Goal: Information Seeking & Learning: Learn about a topic

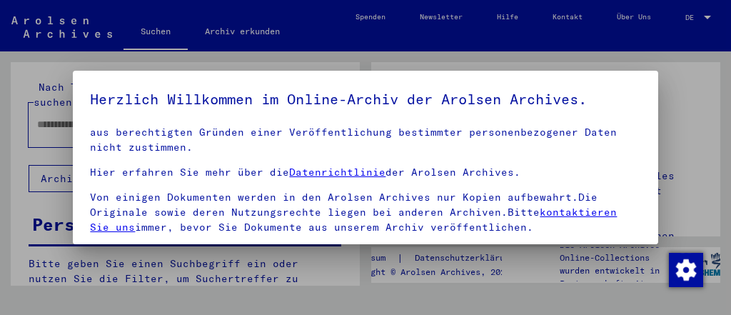
scroll to position [246, 0]
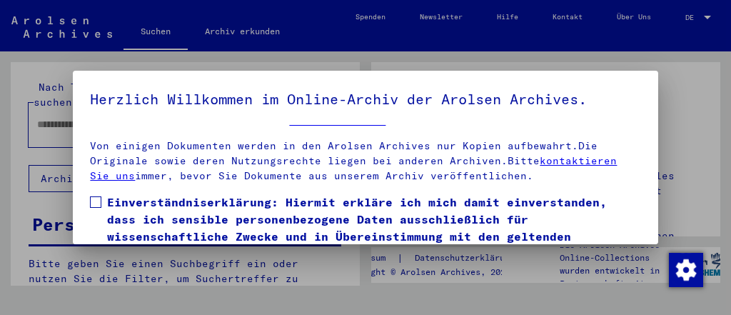
click at [424, 194] on span "Einverständniserklärung: Hiermit erkläre ich mich damit einverstanden, dass ich…" at bounding box center [373, 245] width 533 height 103
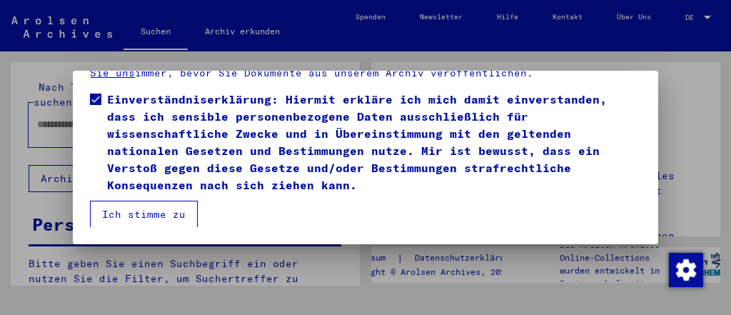
click at [164, 204] on button "Ich stimme zu" at bounding box center [144, 214] width 108 height 27
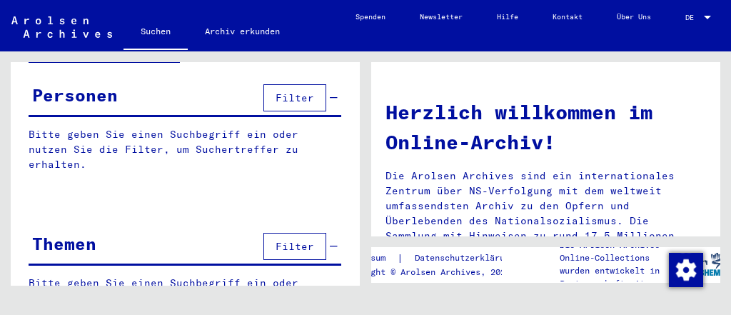
scroll to position [141, 0]
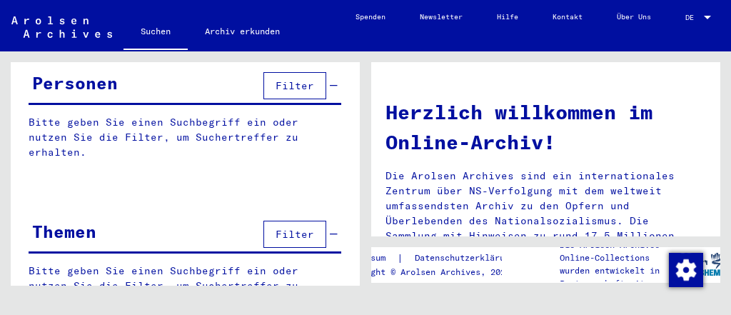
click at [691, 17] on span "DE" at bounding box center [694, 18] width 16 height 8
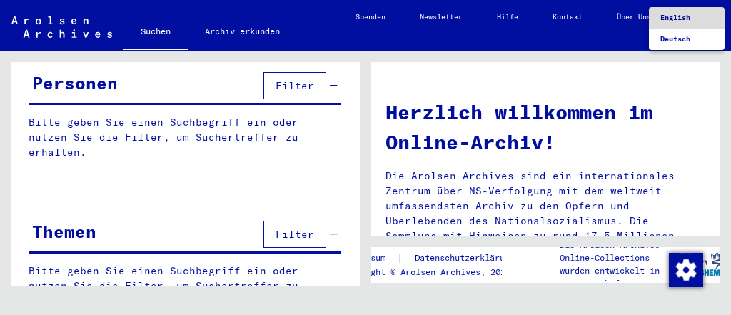
click at [684, 20] on span "English" at bounding box center [676, 17] width 30 height 9
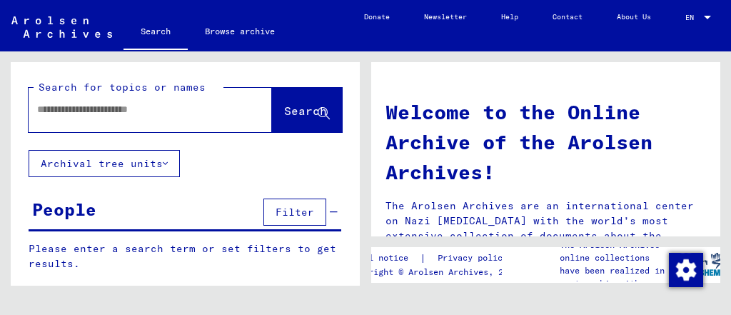
scroll to position [141, 0]
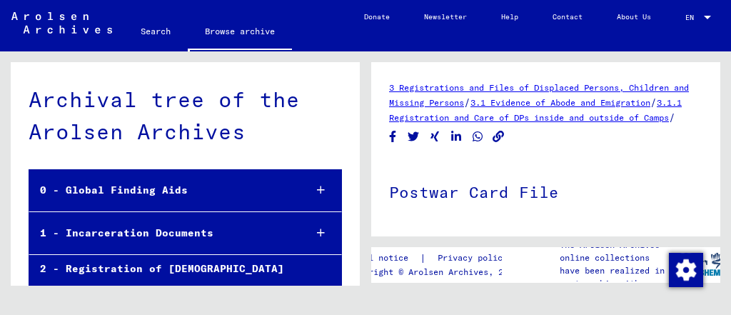
scroll to position [498, 0]
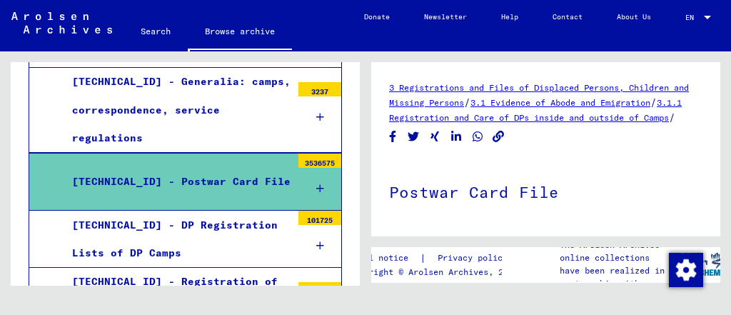
click at [316, 186] on icon at bounding box center [320, 189] width 8 height 10
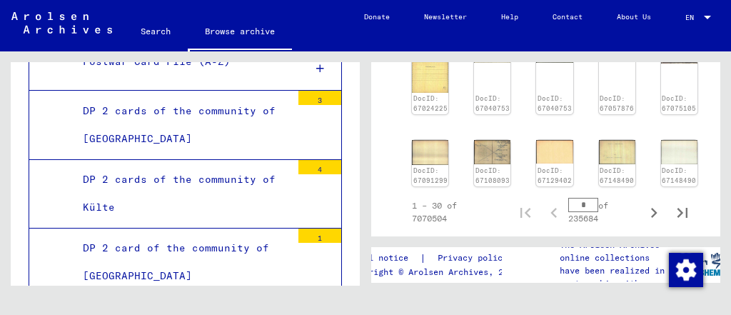
scroll to position [1418, 0]
click at [608, 139] on img at bounding box center [617, 152] width 39 height 26
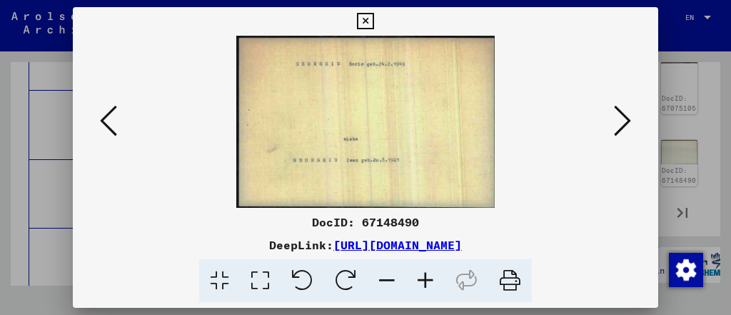
click at [704, 118] on div at bounding box center [365, 157] width 731 height 315
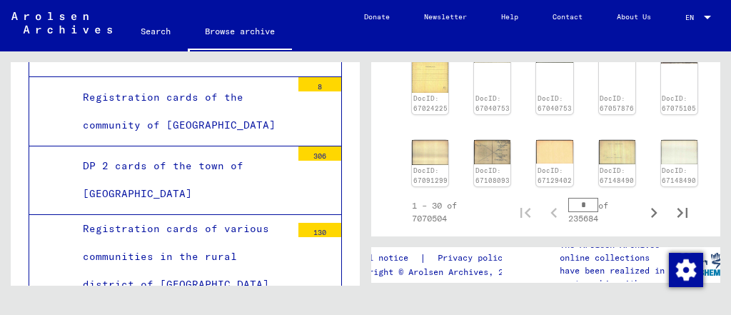
scroll to position [1039, 0]
